Goal: Task Accomplishment & Management: Use online tool/utility

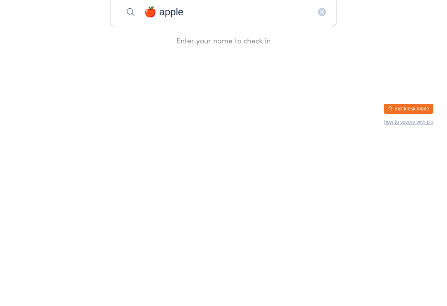
type input "🍎 apple"
click at [321, 176] on button "button" at bounding box center [322, 180] width 8 height 8
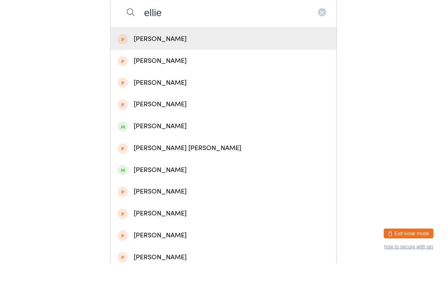
scroll to position [127, 0]
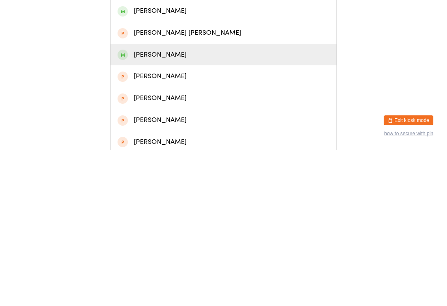
type input "ellie"
click at [183, 205] on div "[PERSON_NAME]" at bounding box center [224, 210] width 212 height 11
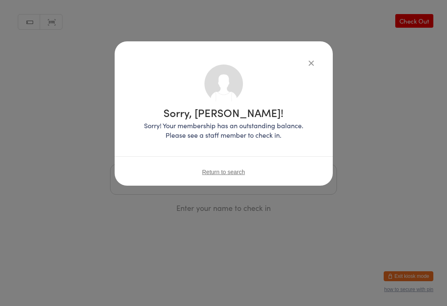
click at [303, 74] on div "Sorry, [PERSON_NAME]! Sorry! Your membership has an outstanding balance. Please…" at bounding box center [223, 107] width 185 height 84
click at [313, 66] on button "button" at bounding box center [311, 63] width 10 height 10
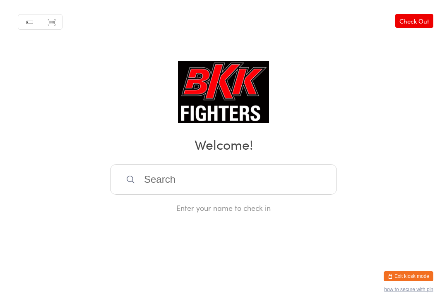
click at [274, 176] on input "search" at bounding box center [223, 179] width 227 height 31
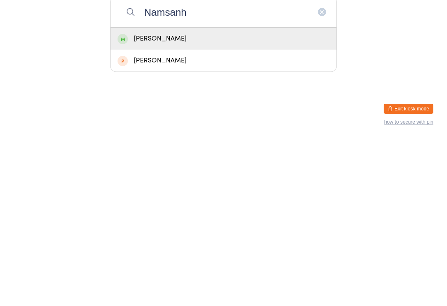
type input "Namsanh"
click at [195, 201] on div "[PERSON_NAME]" at bounding box center [224, 206] width 212 height 11
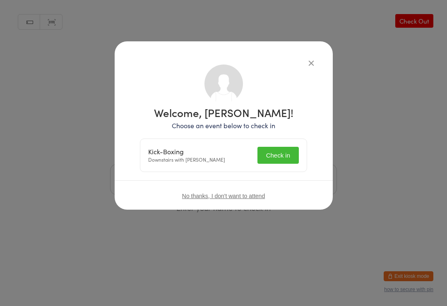
click at [274, 152] on button "Check in" at bounding box center [278, 155] width 41 height 17
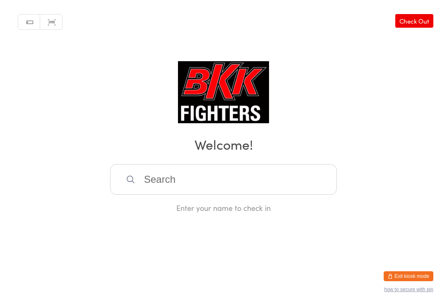
click at [174, 160] on div "Manual search Scanner input Check Out Welcome! Enter your name to check in" at bounding box center [223, 106] width 447 height 213
click at [154, 163] on div "Manual search Scanner input Check Out Welcome! Enter your name to check in" at bounding box center [223, 106] width 447 height 213
click at [148, 171] on input "search" at bounding box center [223, 179] width 227 height 31
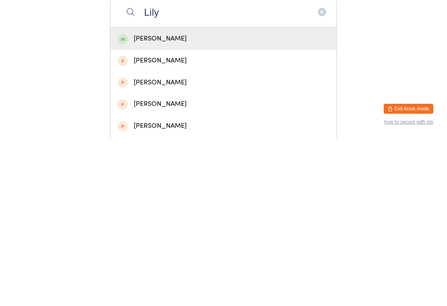
type input "Lily"
click at [146, 201] on div "[PERSON_NAME]" at bounding box center [224, 206] width 212 height 11
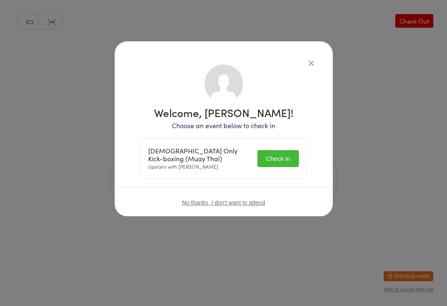
click at [359, 88] on div "Welcome, [PERSON_NAME]! Choose an event below to check in [DEMOGRAPHIC_DATA] On…" at bounding box center [223, 153] width 447 height 306
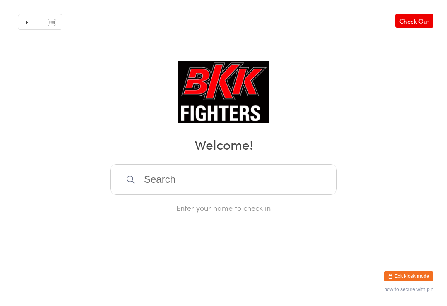
click at [228, 191] on input "search" at bounding box center [223, 179] width 227 height 31
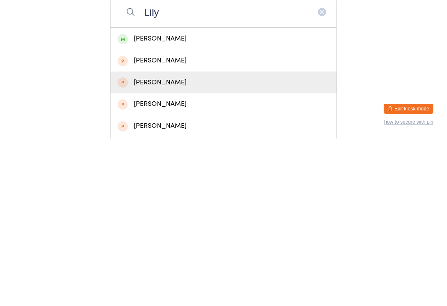
type input "Lily"
click at [140, 245] on div "[PERSON_NAME]" at bounding box center [224, 250] width 212 height 11
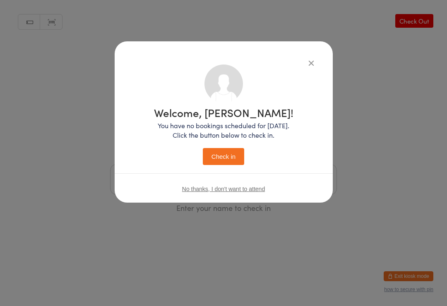
click at [172, 177] on div "No thanks, I don't want to attend" at bounding box center [224, 189] width 218 height 31
click at [325, 50] on div "Welcome, [PERSON_NAME]! You have no bookings scheduled for [DATE]. Click the bu…" at bounding box center [224, 122] width 218 height 162
click at [317, 58] on div "Welcome, [PERSON_NAME]! You have no bookings scheduled for [DATE]. Click the bu…" at bounding box center [224, 122] width 218 height 162
click at [308, 67] on icon "button" at bounding box center [311, 62] width 9 height 9
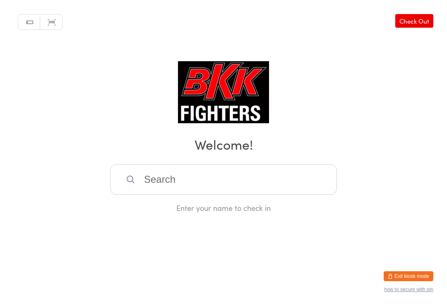
click at [308, 62] on div "Manual search Scanner input Check Out Welcome! Enter your name to check in" at bounding box center [223, 106] width 447 height 213
click at [179, 184] on input "search" at bounding box center [223, 179] width 227 height 31
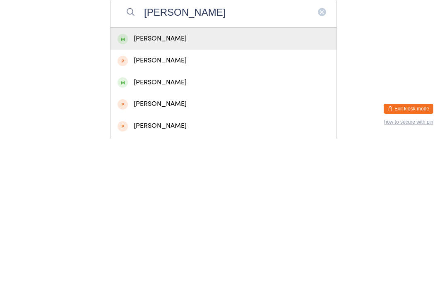
type input "[PERSON_NAME]"
click at [124, 202] on span at bounding box center [123, 207] width 10 height 10
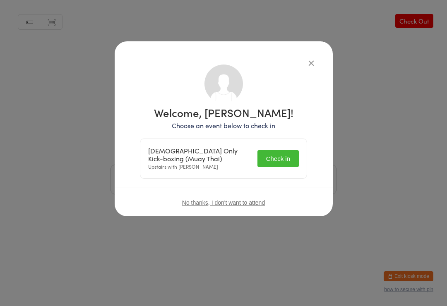
click at [281, 157] on button "Check in" at bounding box center [278, 158] width 41 height 17
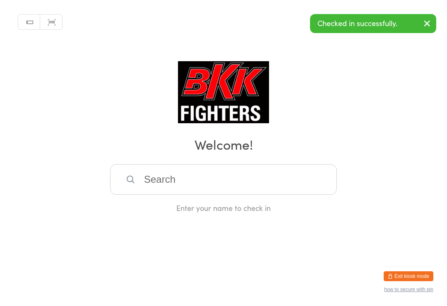
click at [253, 178] on input "search" at bounding box center [223, 179] width 227 height 31
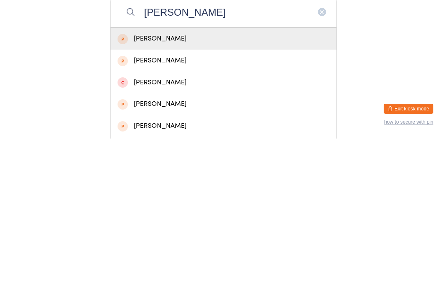
type input "J"
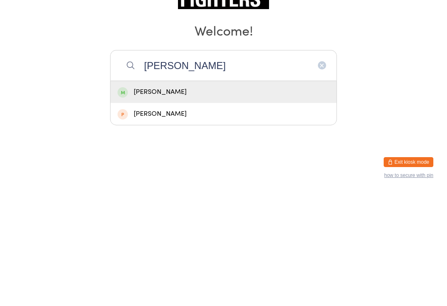
type input "[PERSON_NAME]"
click at [140, 201] on div "[PERSON_NAME]" at bounding box center [224, 206] width 212 height 11
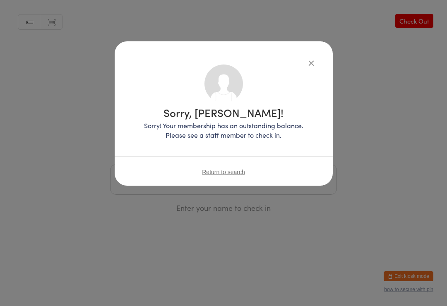
click at [307, 61] on icon "button" at bounding box center [311, 62] width 9 height 9
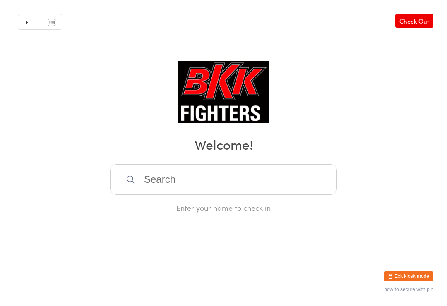
click at [166, 179] on input "search" at bounding box center [223, 179] width 227 height 31
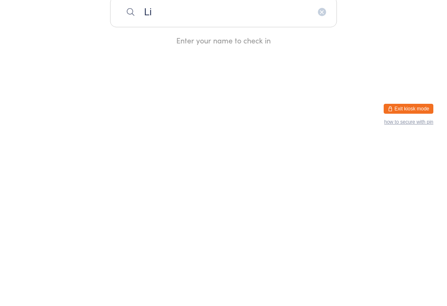
type input "L"
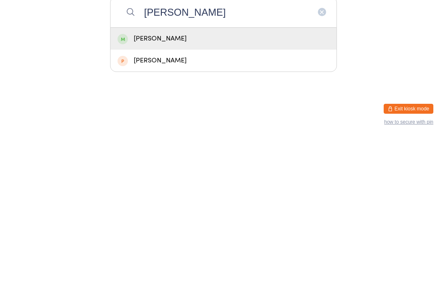
type input "[PERSON_NAME]"
click at [209, 223] on div "[PERSON_NAME]" at bounding box center [224, 228] width 212 height 11
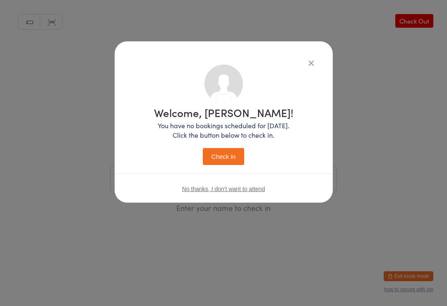
click at [224, 157] on button "Check in" at bounding box center [223, 156] width 41 height 17
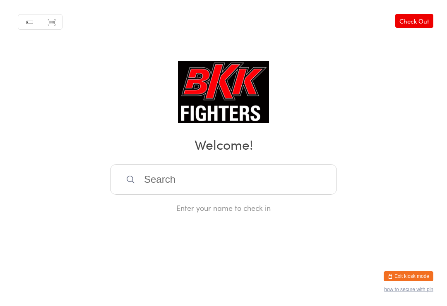
click at [197, 178] on input "search" at bounding box center [223, 179] width 227 height 31
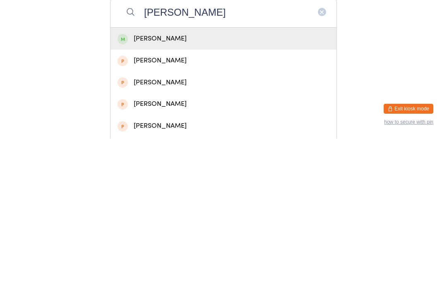
type input "[PERSON_NAME]"
click at [168, 201] on div "[PERSON_NAME]" at bounding box center [224, 206] width 212 height 11
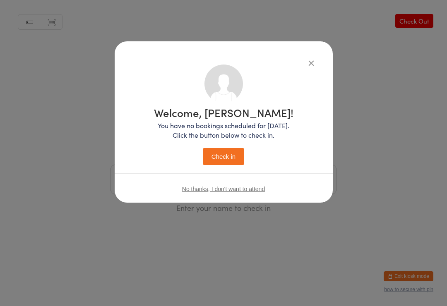
click at [222, 160] on button "Check in" at bounding box center [223, 156] width 41 height 17
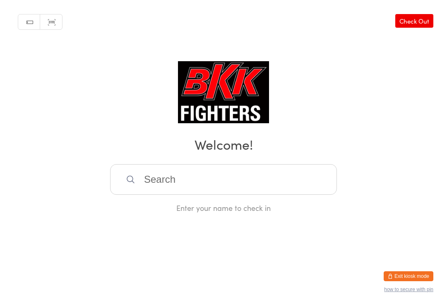
click at [258, 204] on div "Enter your name to check in" at bounding box center [223, 188] width 227 height 49
click at [257, 191] on input "search" at bounding box center [223, 179] width 227 height 31
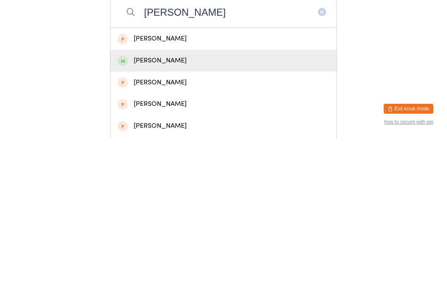
type input "[PERSON_NAME]"
click at [173, 217] on div "[PERSON_NAME]" at bounding box center [224, 228] width 226 height 22
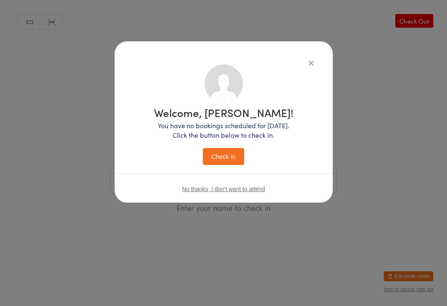
click at [232, 158] on button "Check in" at bounding box center [223, 156] width 41 height 17
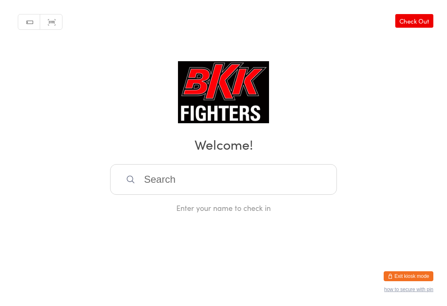
click at [199, 183] on input "search" at bounding box center [223, 179] width 227 height 31
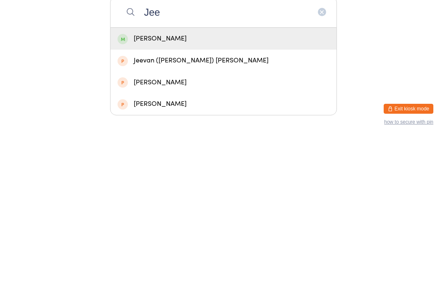
type input "Jee"
click at [228, 201] on div "[PERSON_NAME]" at bounding box center [224, 206] width 212 height 11
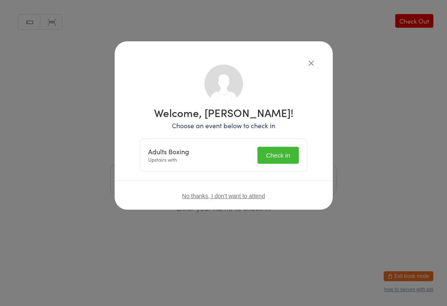
click at [275, 152] on button "Check in" at bounding box center [278, 155] width 41 height 17
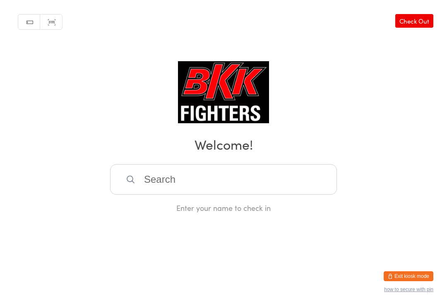
click at [289, 181] on input "search" at bounding box center [223, 179] width 227 height 31
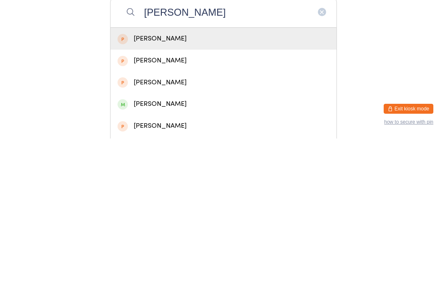
type input "[PERSON_NAME]"
click at [198, 266] on div "[PERSON_NAME]" at bounding box center [224, 271] width 212 height 11
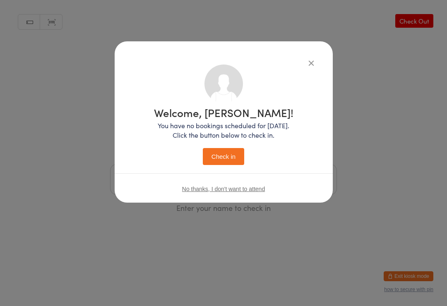
click at [230, 155] on button "Check in" at bounding box center [223, 156] width 41 height 17
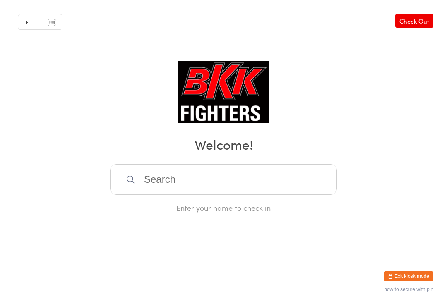
click at [244, 195] on input "search" at bounding box center [223, 179] width 227 height 31
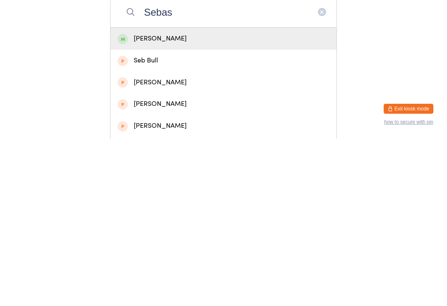
type input "Sebas"
click at [246, 201] on div "[PERSON_NAME]" at bounding box center [224, 206] width 212 height 11
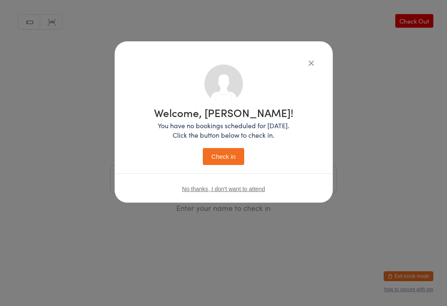
click at [232, 159] on button "Check in" at bounding box center [223, 156] width 41 height 17
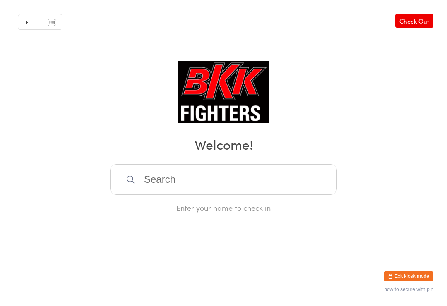
click at [224, 188] on input "search" at bounding box center [223, 179] width 227 height 31
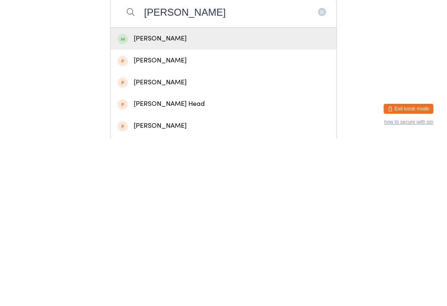
type input "[PERSON_NAME]"
click at [242, 201] on div "[PERSON_NAME]" at bounding box center [224, 206] width 212 height 11
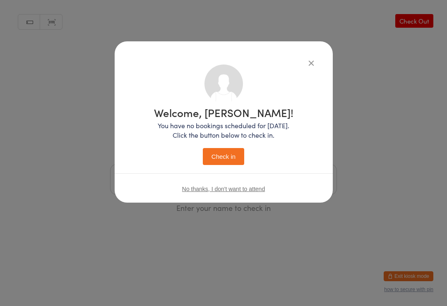
click at [234, 158] on button "Check in" at bounding box center [223, 156] width 41 height 17
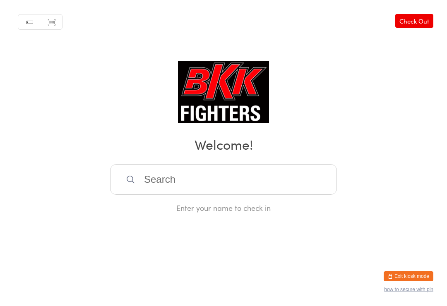
click at [233, 175] on input "search" at bounding box center [223, 179] width 227 height 31
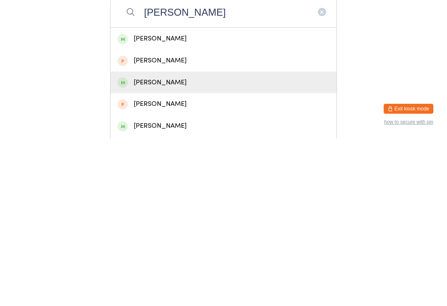
type input "[PERSON_NAME]"
click at [164, 245] on div "[PERSON_NAME]" at bounding box center [224, 250] width 212 height 11
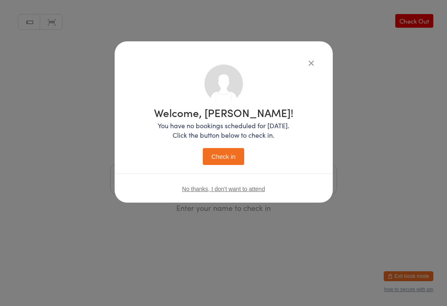
click at [222, 158] on button "Check in" at bounding box center [223, 156] width 41 height 17
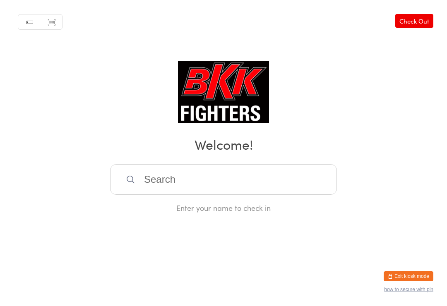
click at [171, 186] on input "search" at bounding box center [223, 179] width 227 height 31
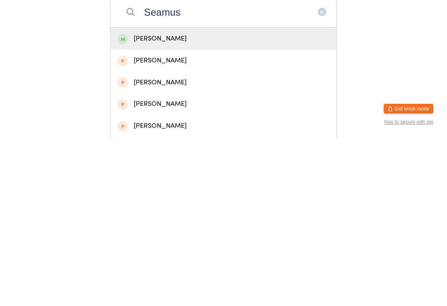
type input "Seamus"
click at [169, 201] on div "[PERSON_NAME]" at bounding box center [224, 206] width 212 height 11
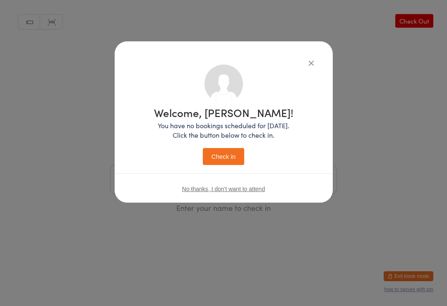
click at [225, 154] on button "Check in" at bounding box center [223, 156] width 41 height 17
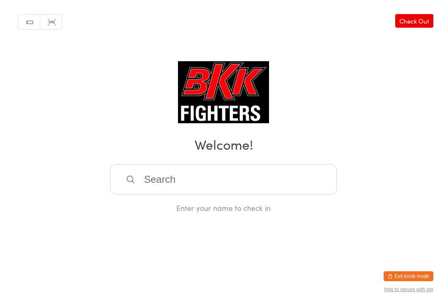
click at [164, 171] on input "search" at bounding box center [223, 179] width 227 height 31
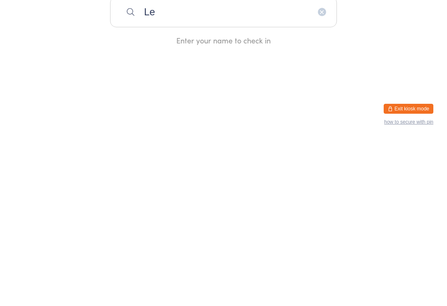
type input "L"
type input "R"
type input "s"
